Goal: Task Accomplishment & Management: Use online tool/utility

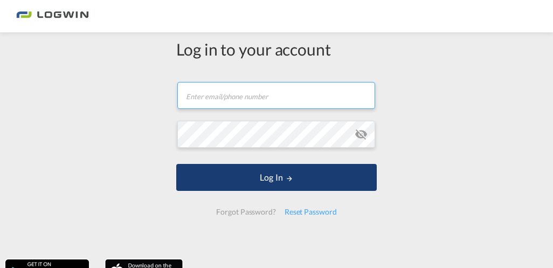
type input "[PERSON_NAME][EMAIL_ADDRESS][PERSON_NAME][DOMAIN_NAME]"
click at [274, 179] on button "Log In" at bounding box center [276, 177] width 201 height 27
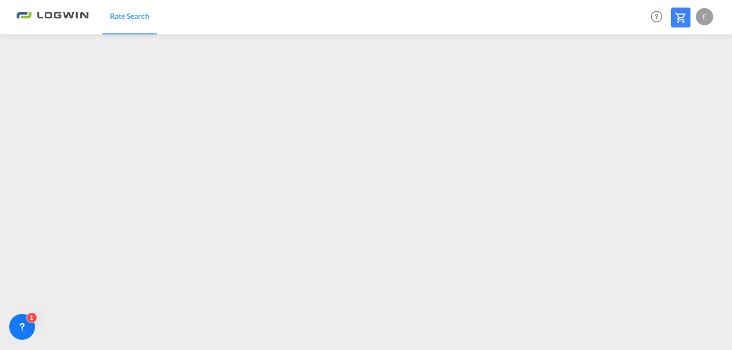
click at [246, 267] on md-content "Rate Search Help Resources Product Release E My Profile Logout" at bounding box center [366, 175] width 732 height 350
click at [552, 267] on md-content "Rate Search Help Resources Product Release E My Profile Logout" at bounding box center [366, 175] width 732 height 350
click at [149, 267] on md-content "Rate Search Help Resources Product Release E My Profile Logout" at bounding box center [366, 175] width 732 height 350
